Goal: Find specific fact: Find specific fact

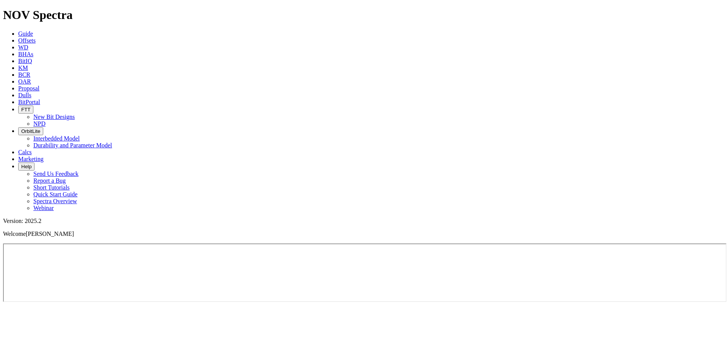
click at [36, 37] on span "Offsets" at bounding box center [26, 40] width 17 height 6
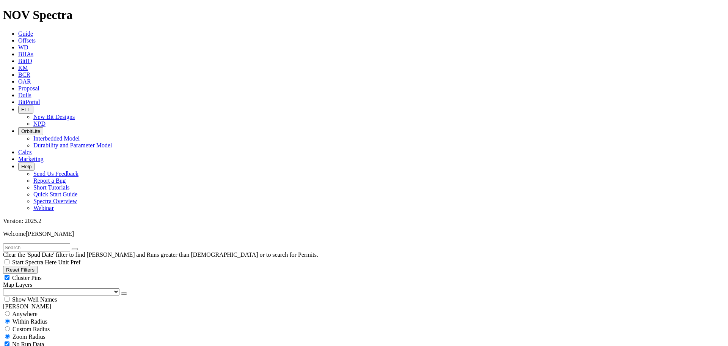
click at [46, 243] on input "text" at bounding box center [36, 247] width 67 height 8
paste input "19202770"
type input "19202770"
click at [79, 248] on button "submit" at bounding box center [82, 249] width 6 height 2
